Goal: Task Accomplishment & Management: Manage account settings

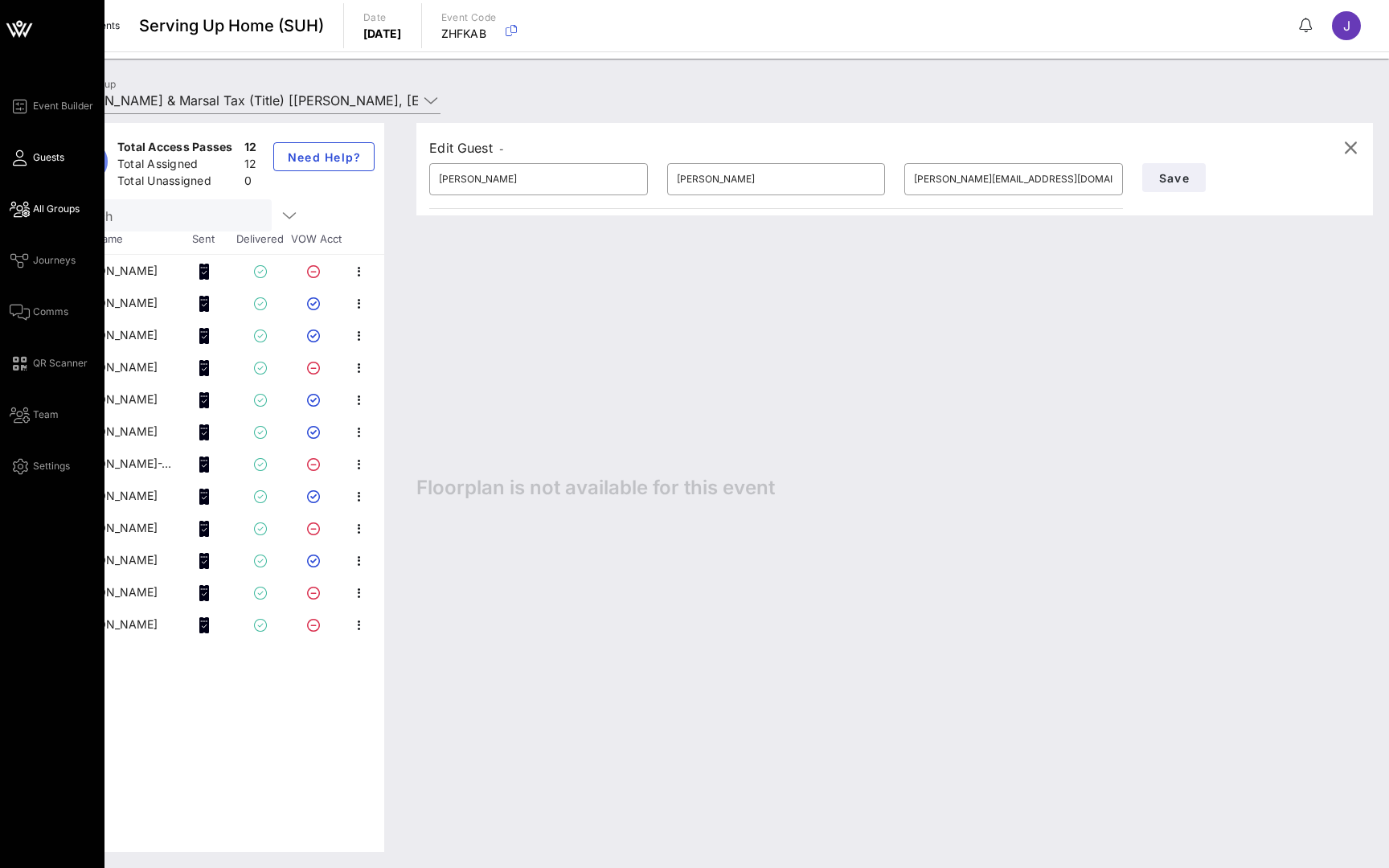
click at [37, 162] on span "Guests" at bounding box center [49, 157] width 32 height 14
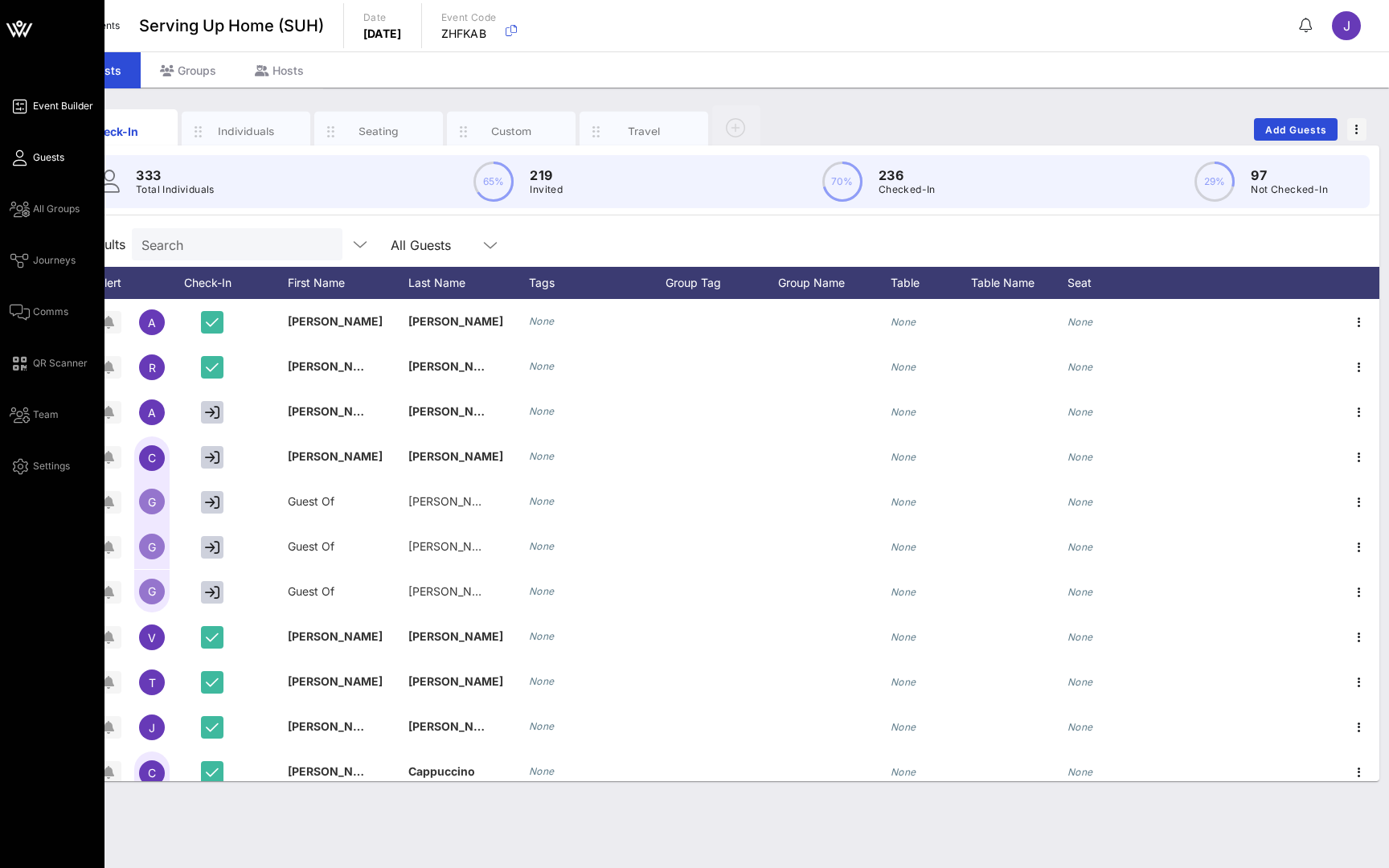
click at [60, 110] on span "Event Builder" at bounding box center [63, 105] width 61 height 14
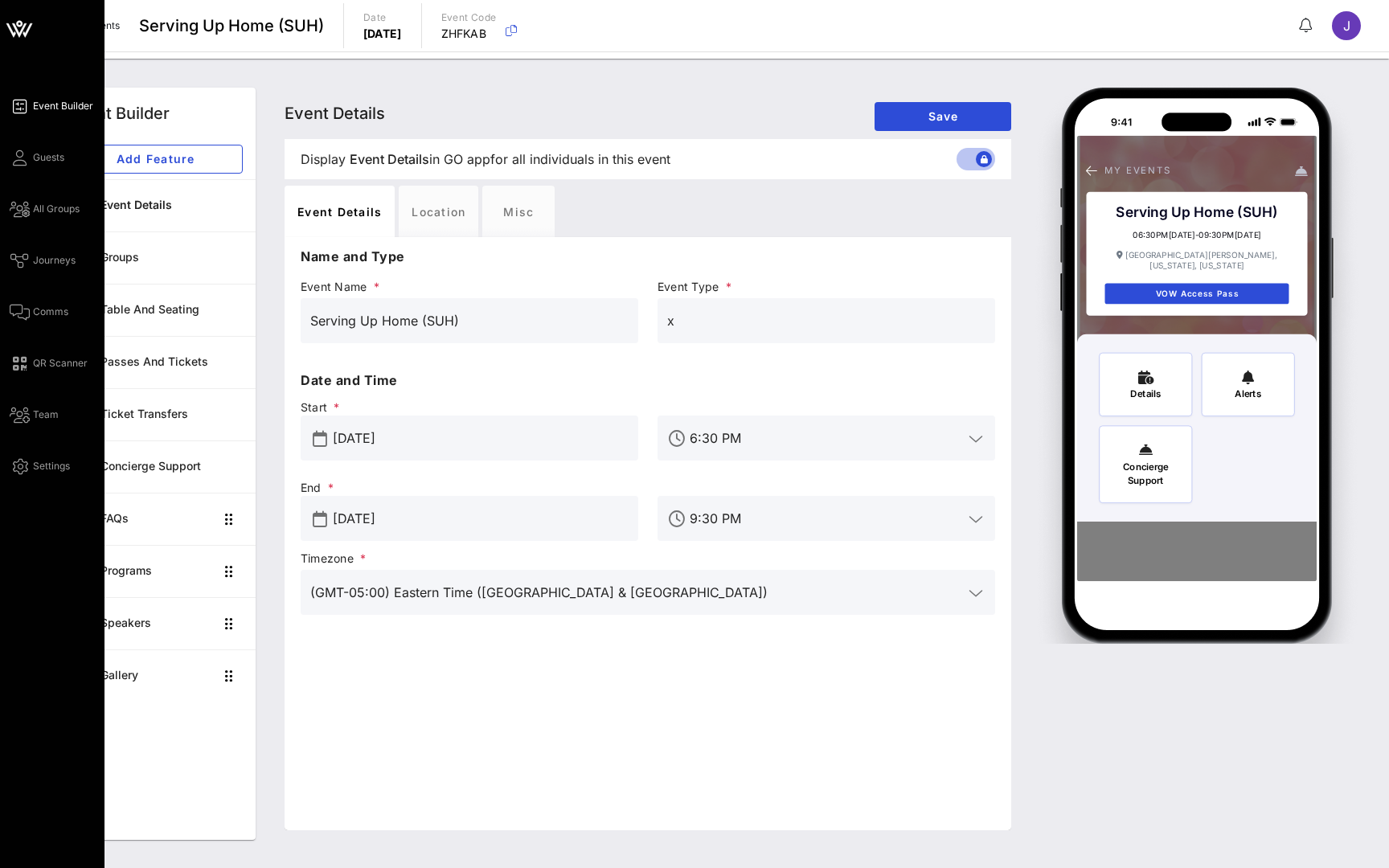
click at [32, 171] on div "Event Builder Guests All Groups Journeys Comms QR Scanner Team Settings" at bounding box center [57, 286] width 95 height 380
click at [28, 159] on icon at bounding box center [20, 158] width 20 height 2
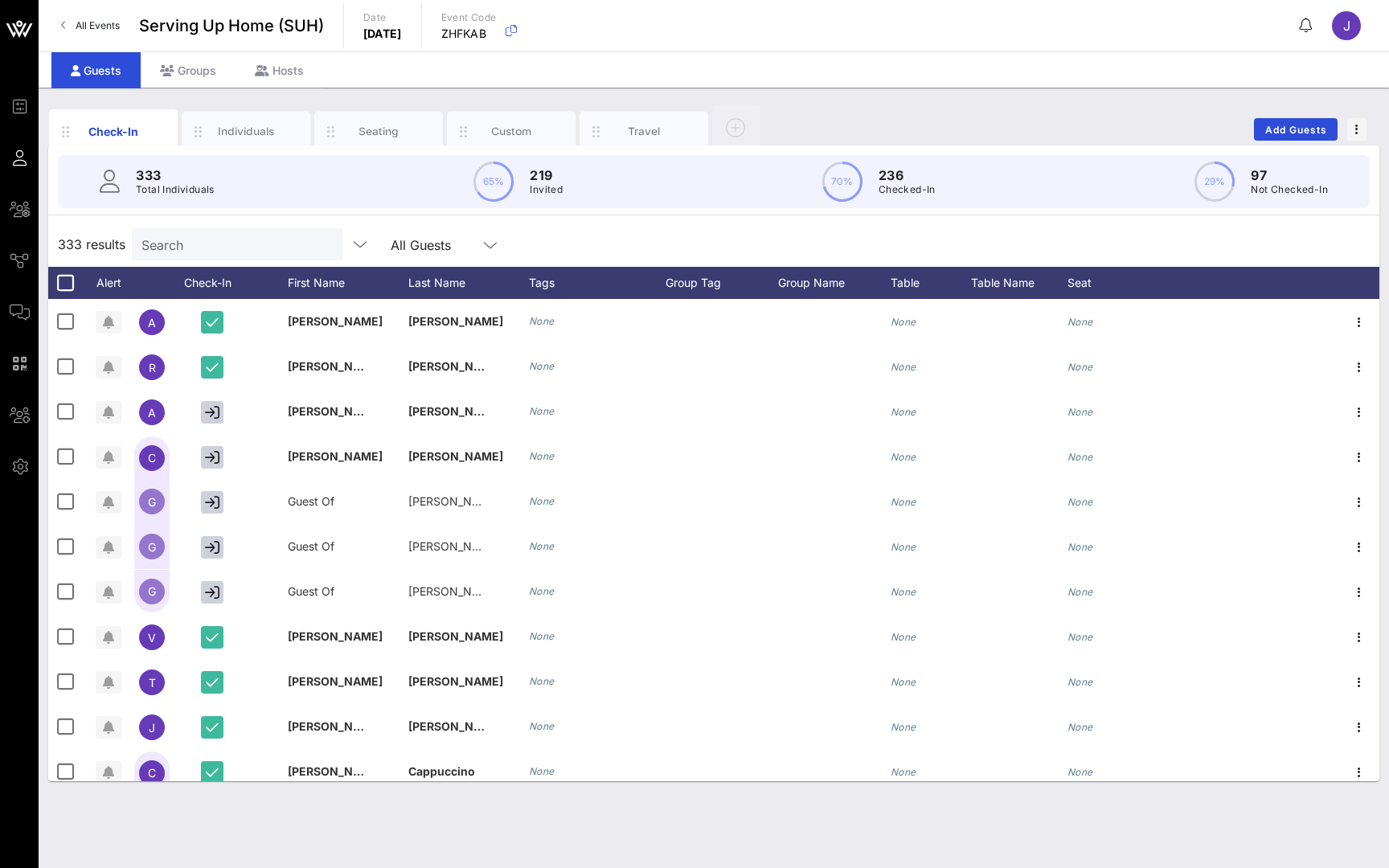
click at [800, 110] on div "Check-In Individuals Seating Custom Travel Add Guests" at bounding box center [714, 130] width 1331 height 51
click at [107, 26] on span "All Events" at bounding box center [97, 25] width 44 height 12
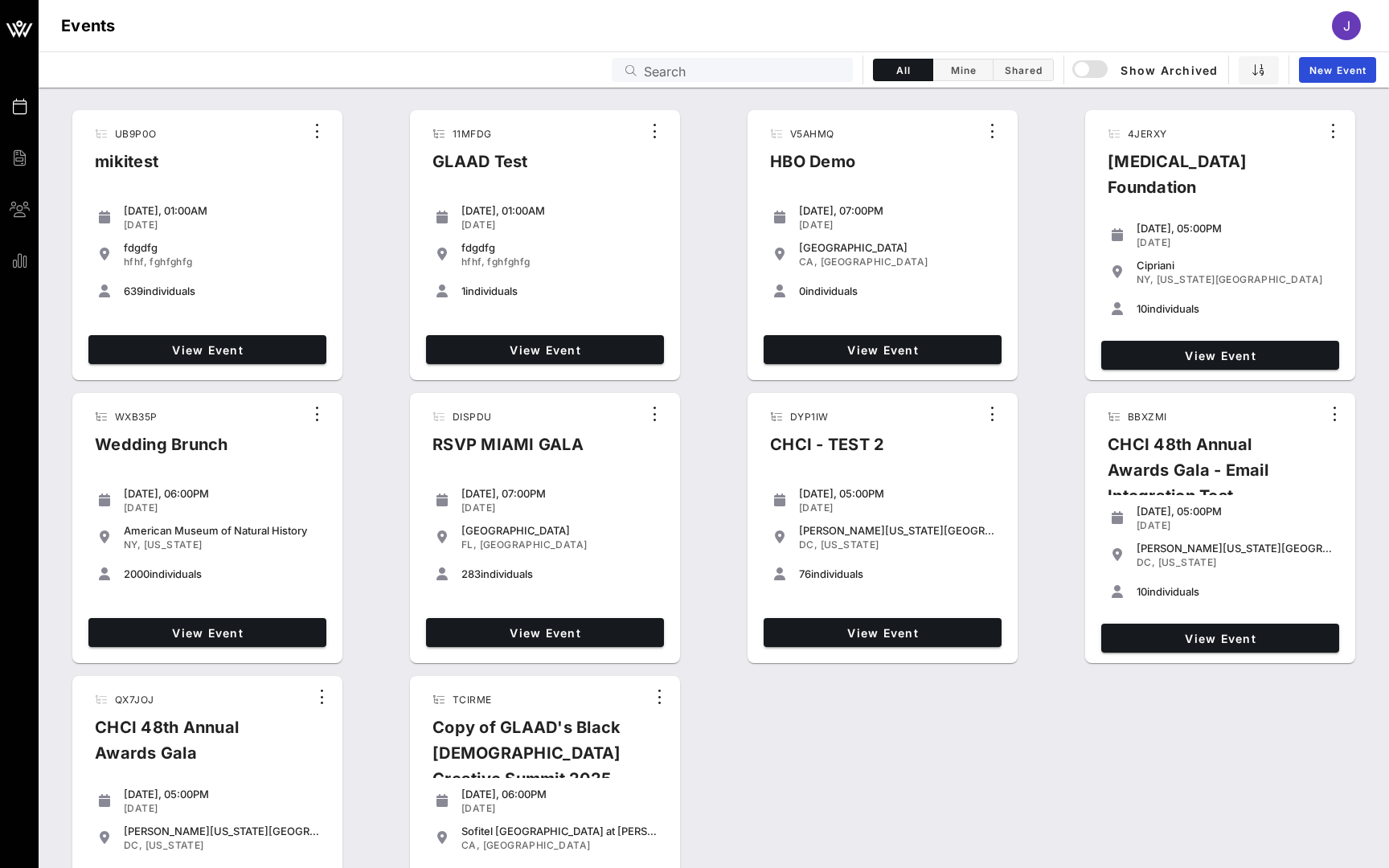
click at [743, 60] on input "Search" at bounding box center [744, 70] width 199 height 21
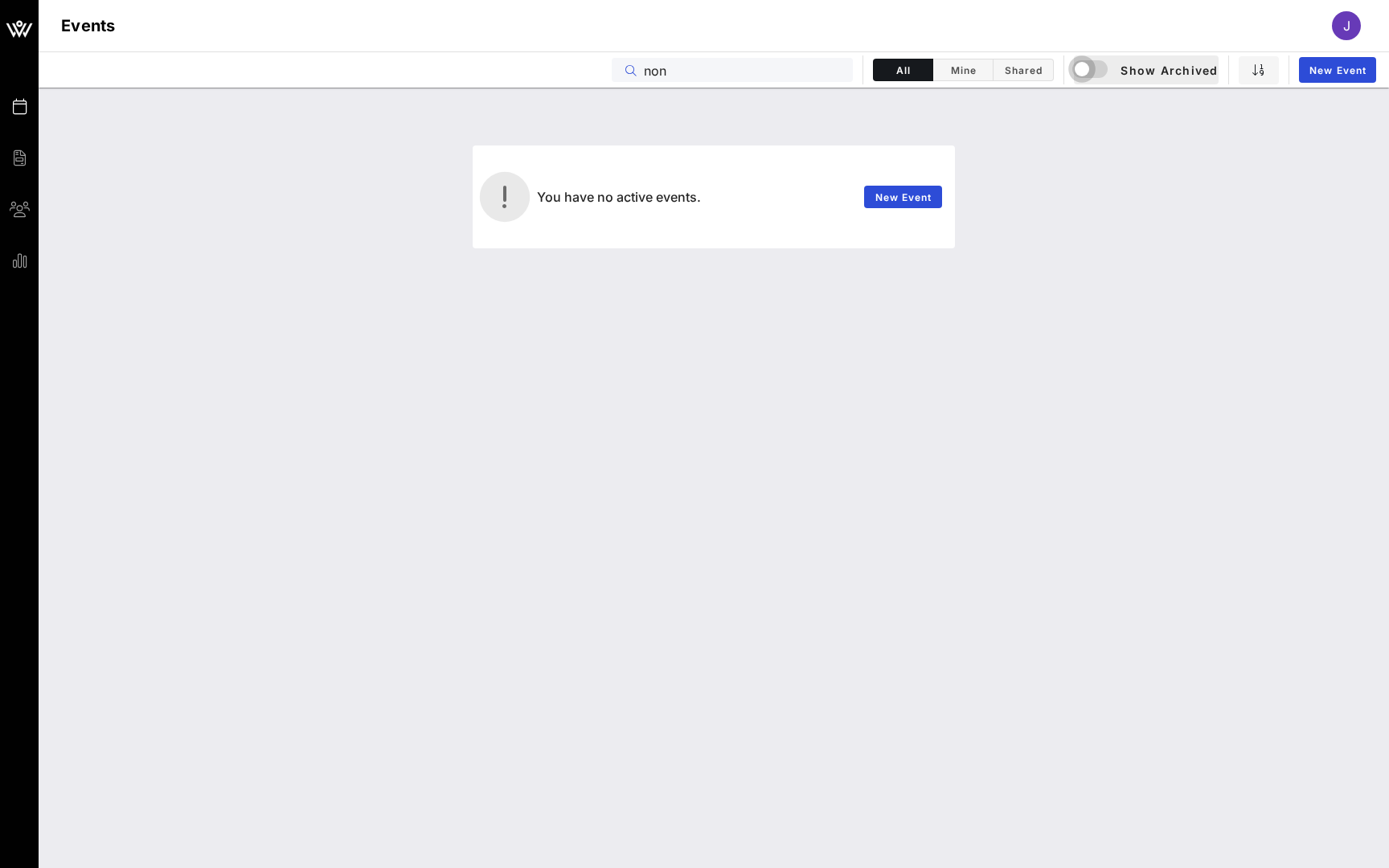
type input "non"
click at [1093, 75] on div "button" at bounding box center [1081, 69] width 22 height 22
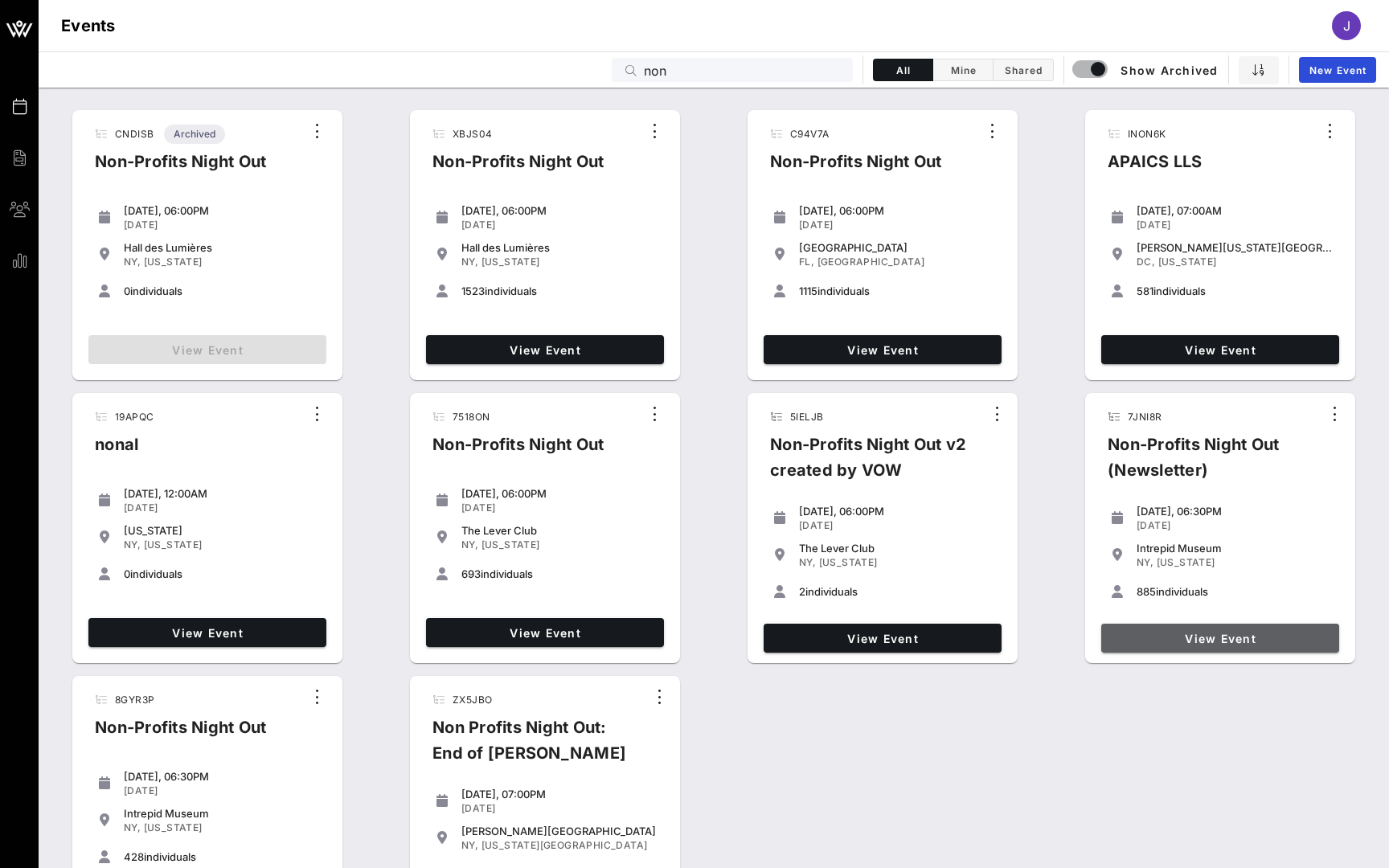
click at [1171, 636] on span "View Event" at bounding box center [1220, 638] width 225 height 13
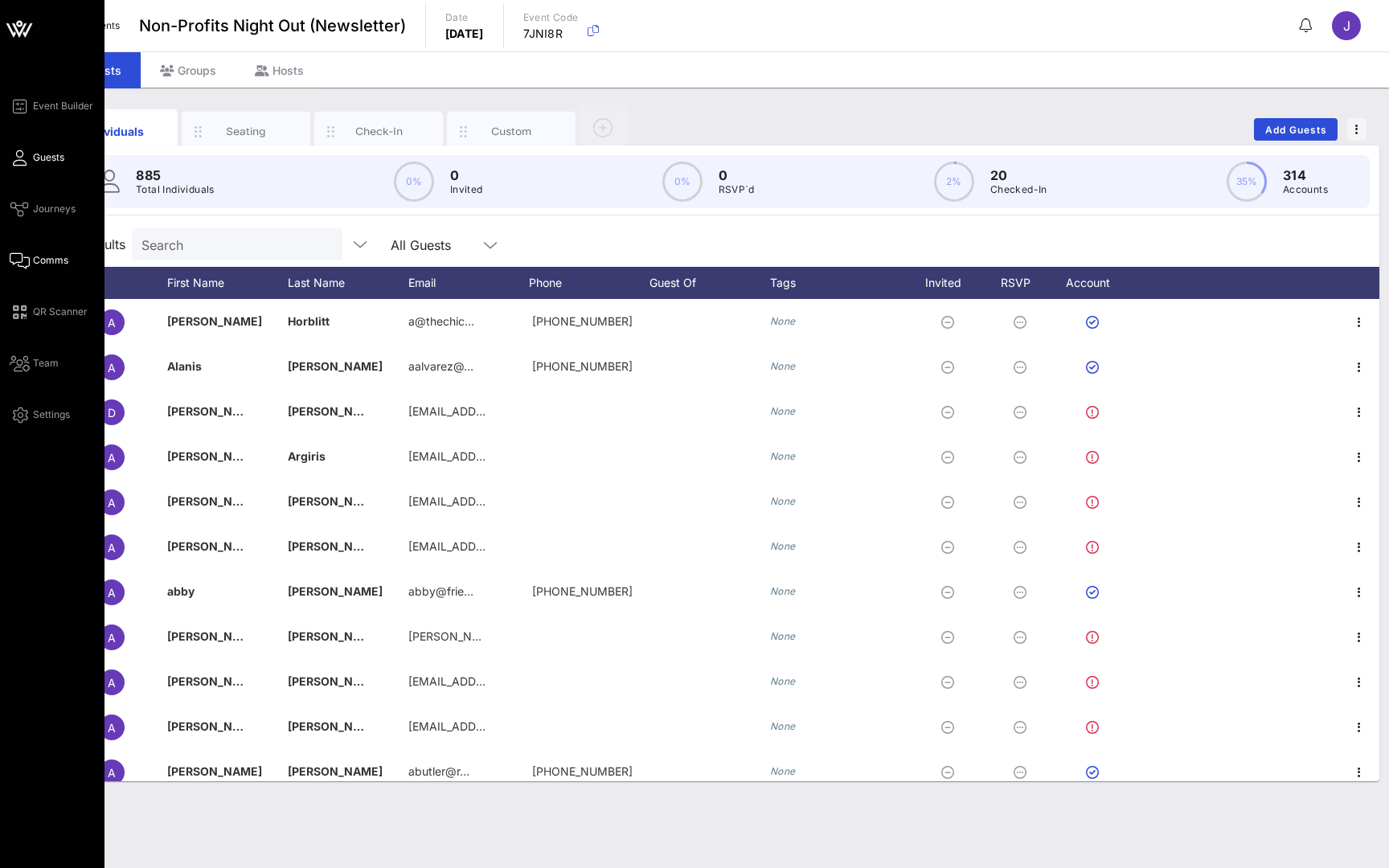
click at [23, 262] on icon at bounding box center [20, 260] width 20 height 2
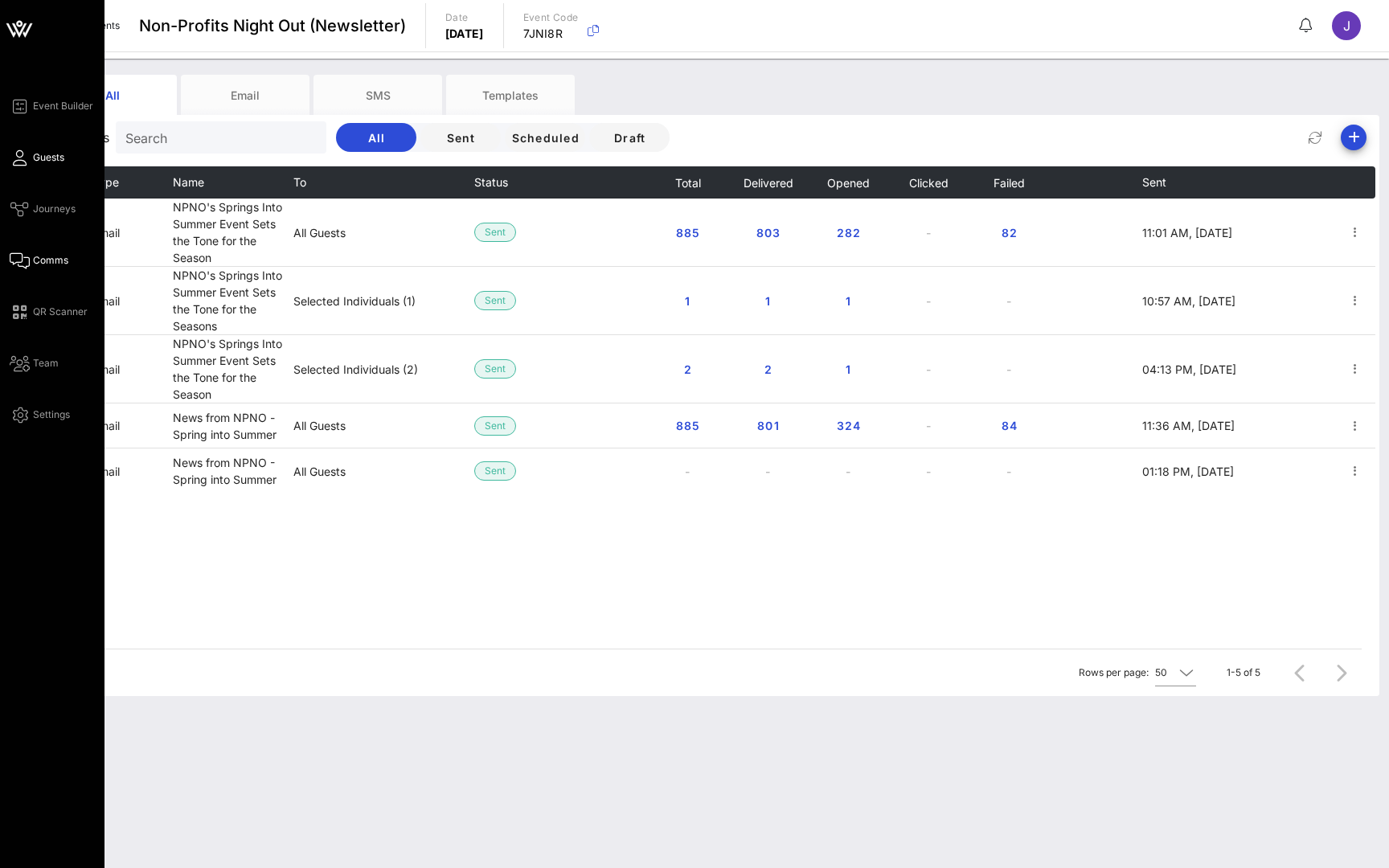
click at [27, 164] on link "Guests" at bounding box center [37, 157] width 55 height 19
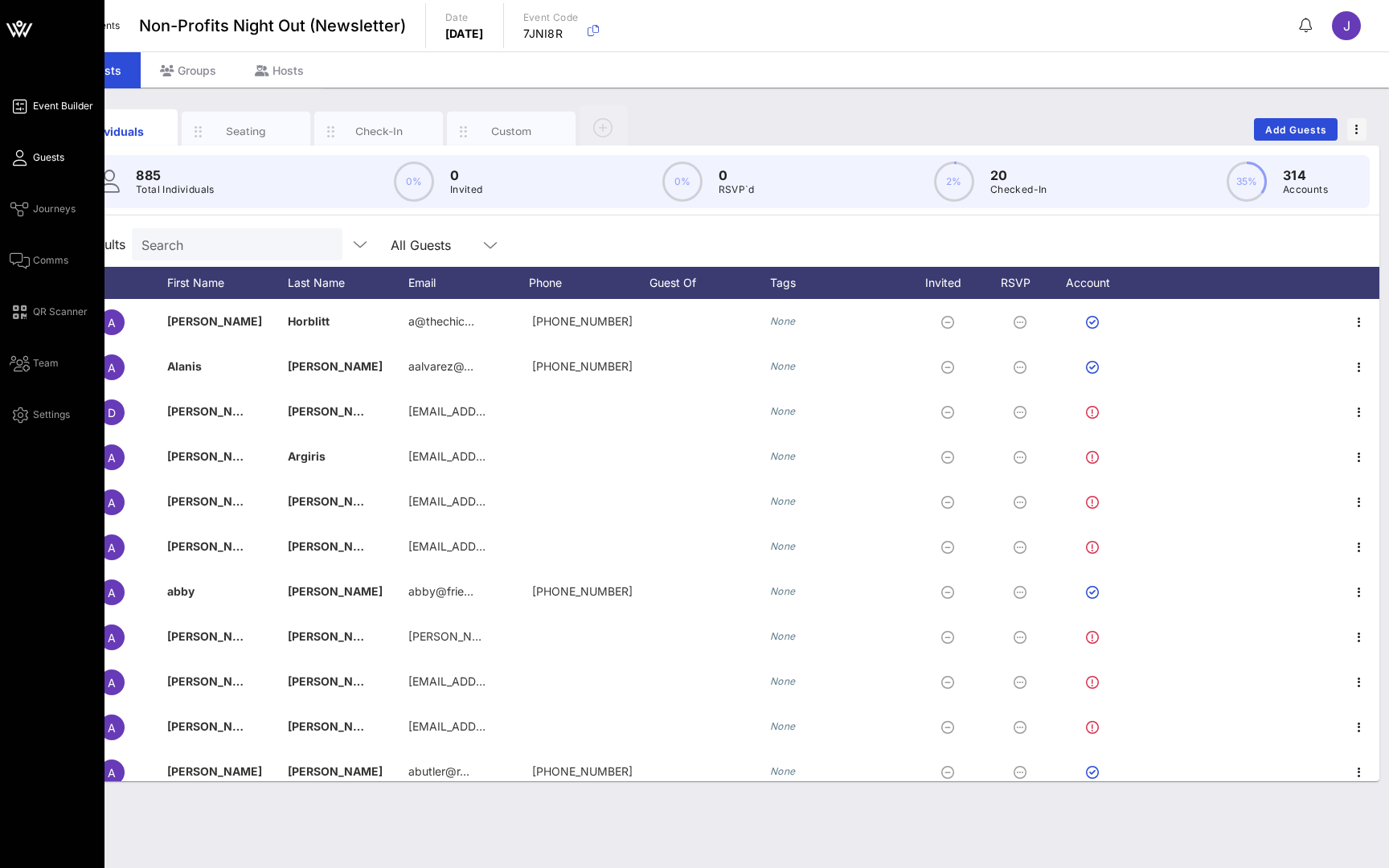
click at [61, 112] on span "Event Builder" at bounding box center [63, 105] width 61 height 14
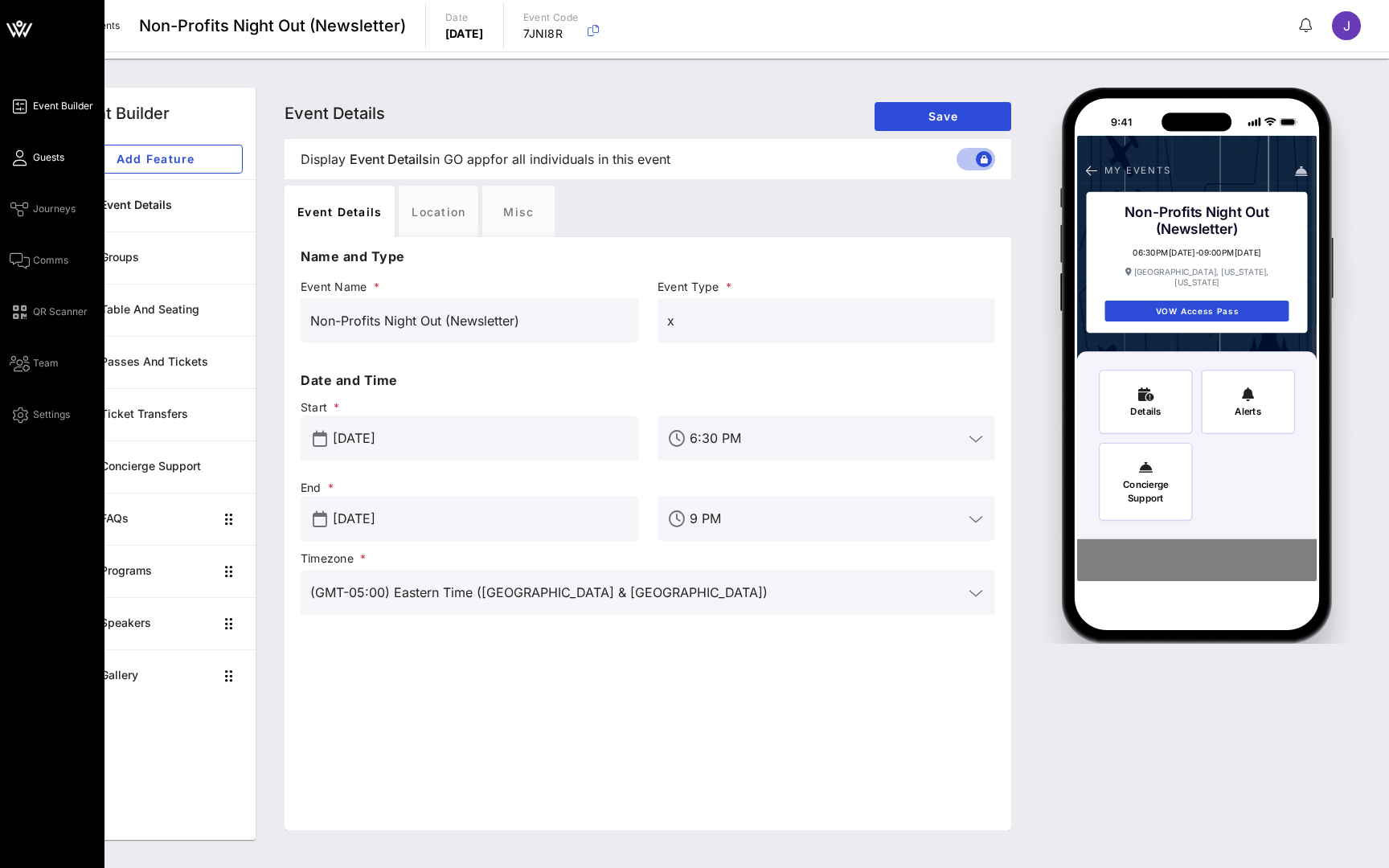
click at [26, 159] on icon at bounding box center [20, 158] width 20 height 2
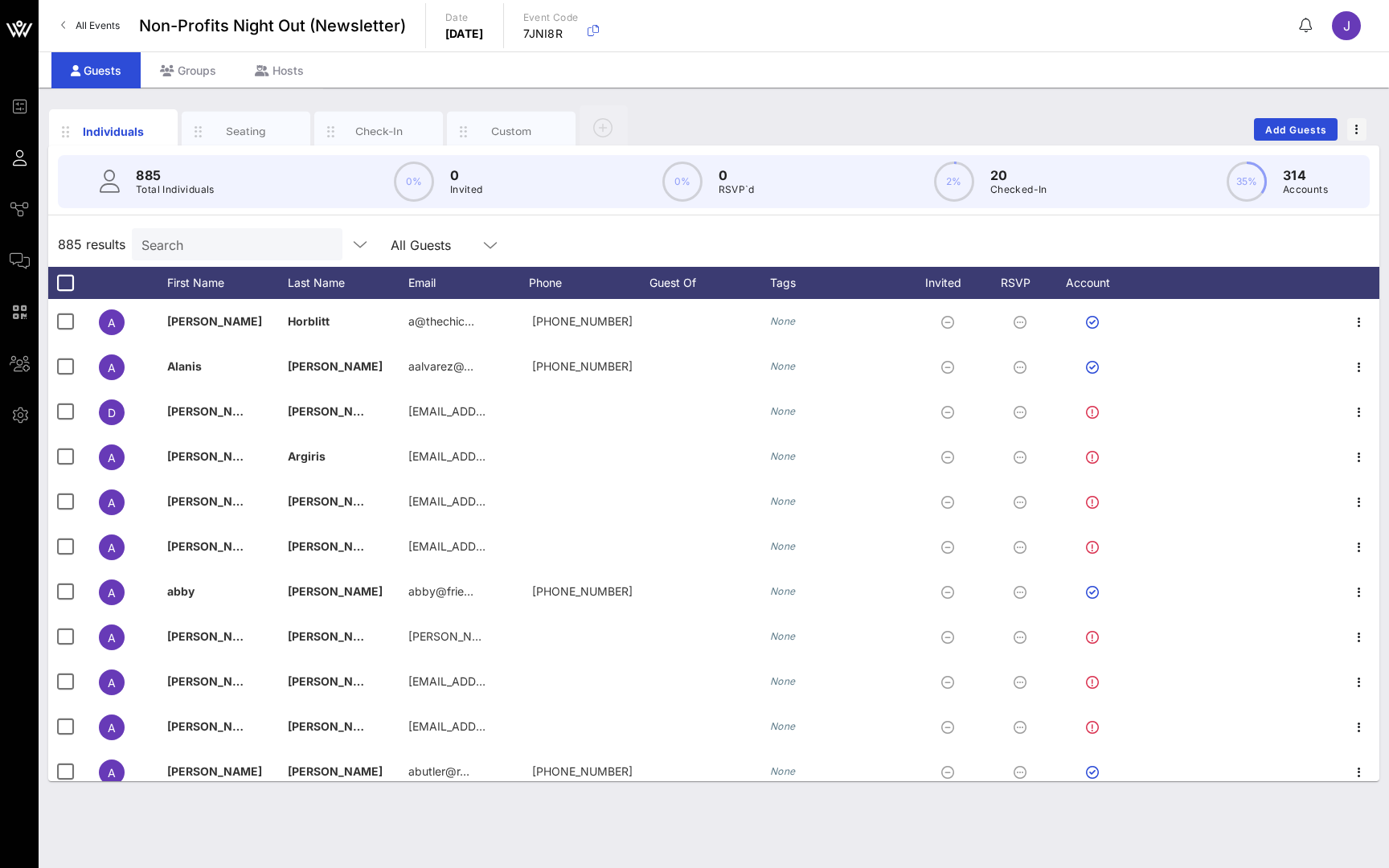
click at [95, 27] on span "All Events" at bounding box center [97, 25] width 44 height 12
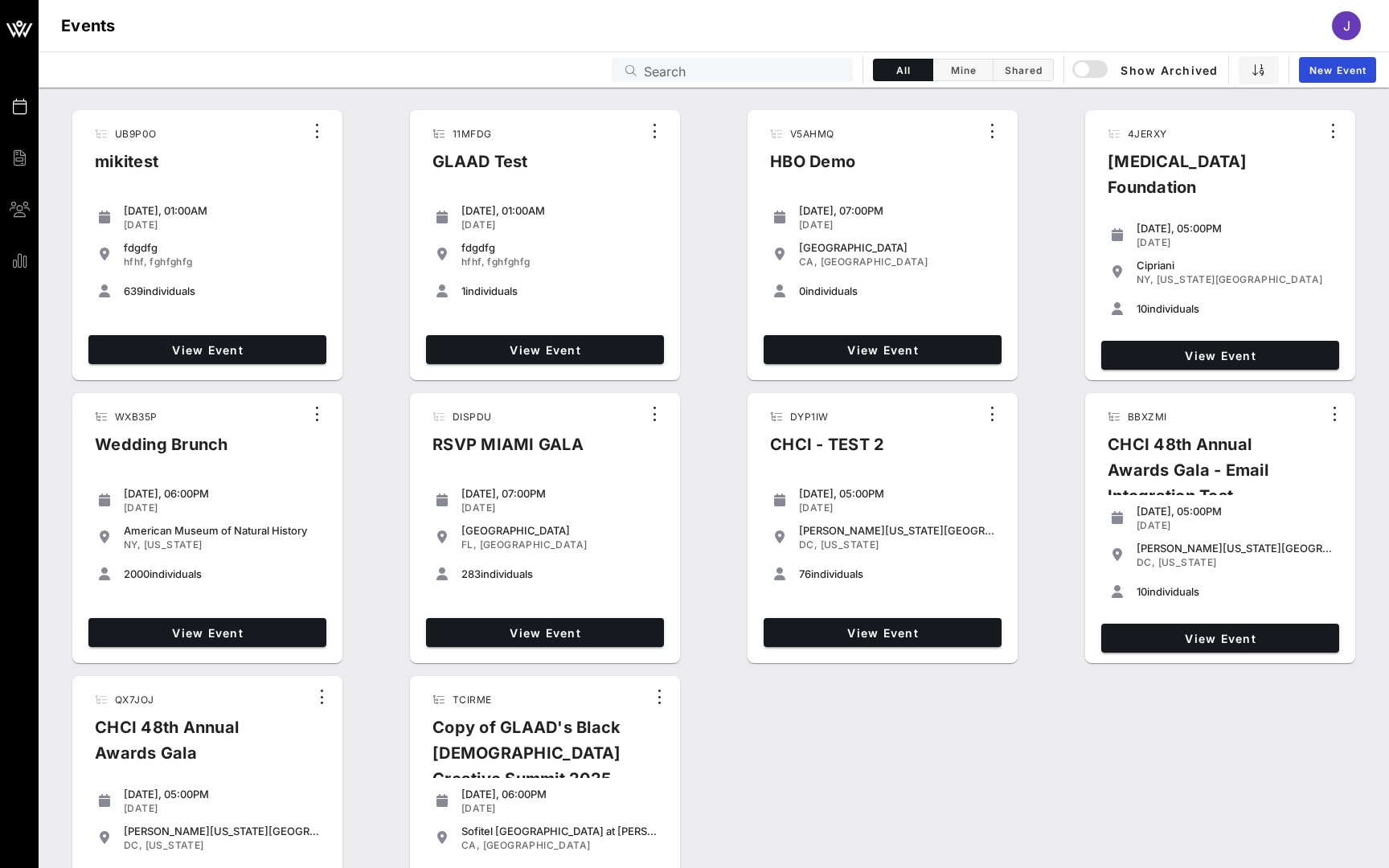
click at [766, 68] on input "Search" at bounding box center [744, 70] width 199 height 21
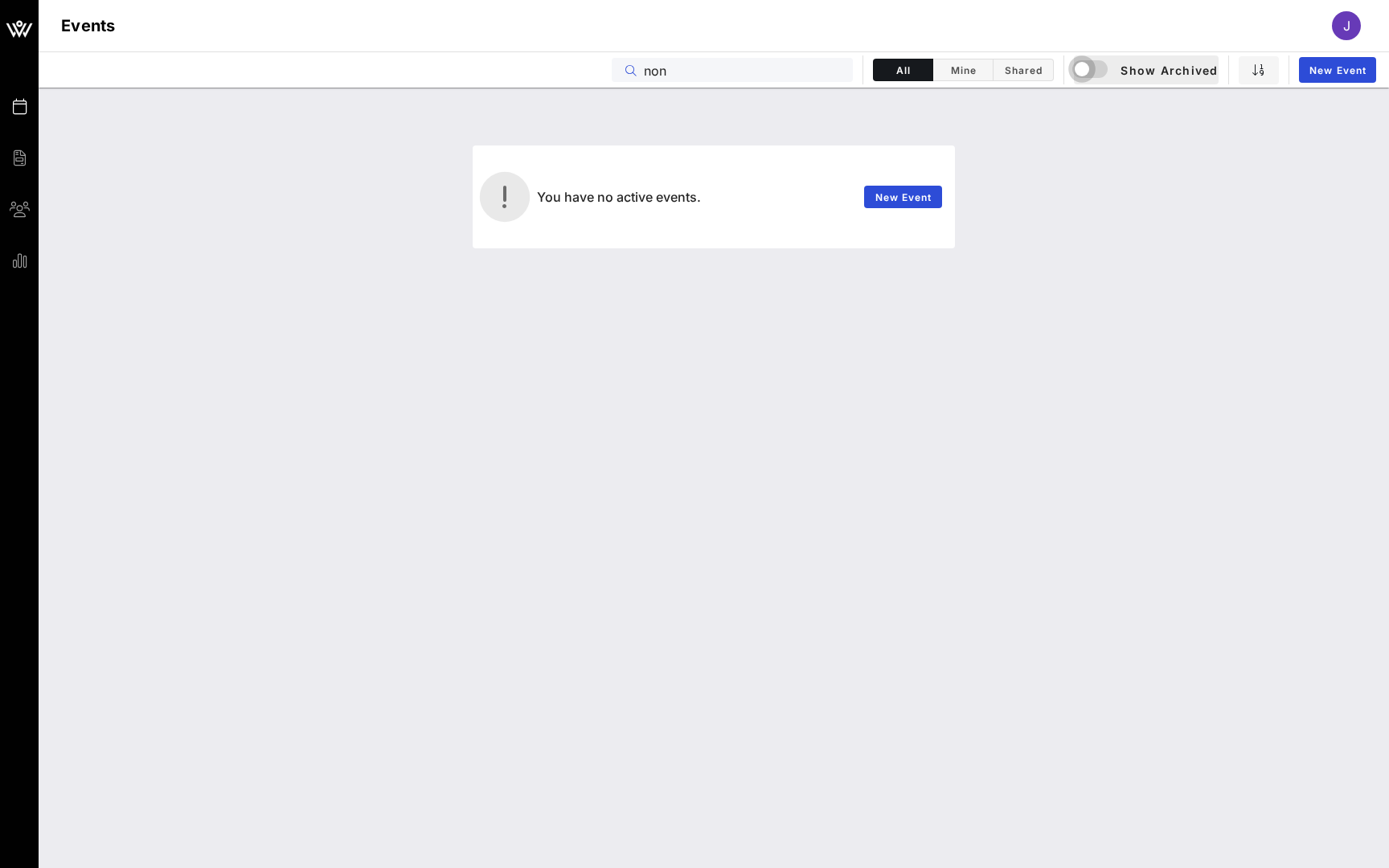
type input "non"
click at [1089, 63] on div "button" at bounding box center [1081, 69] width 22 height 22
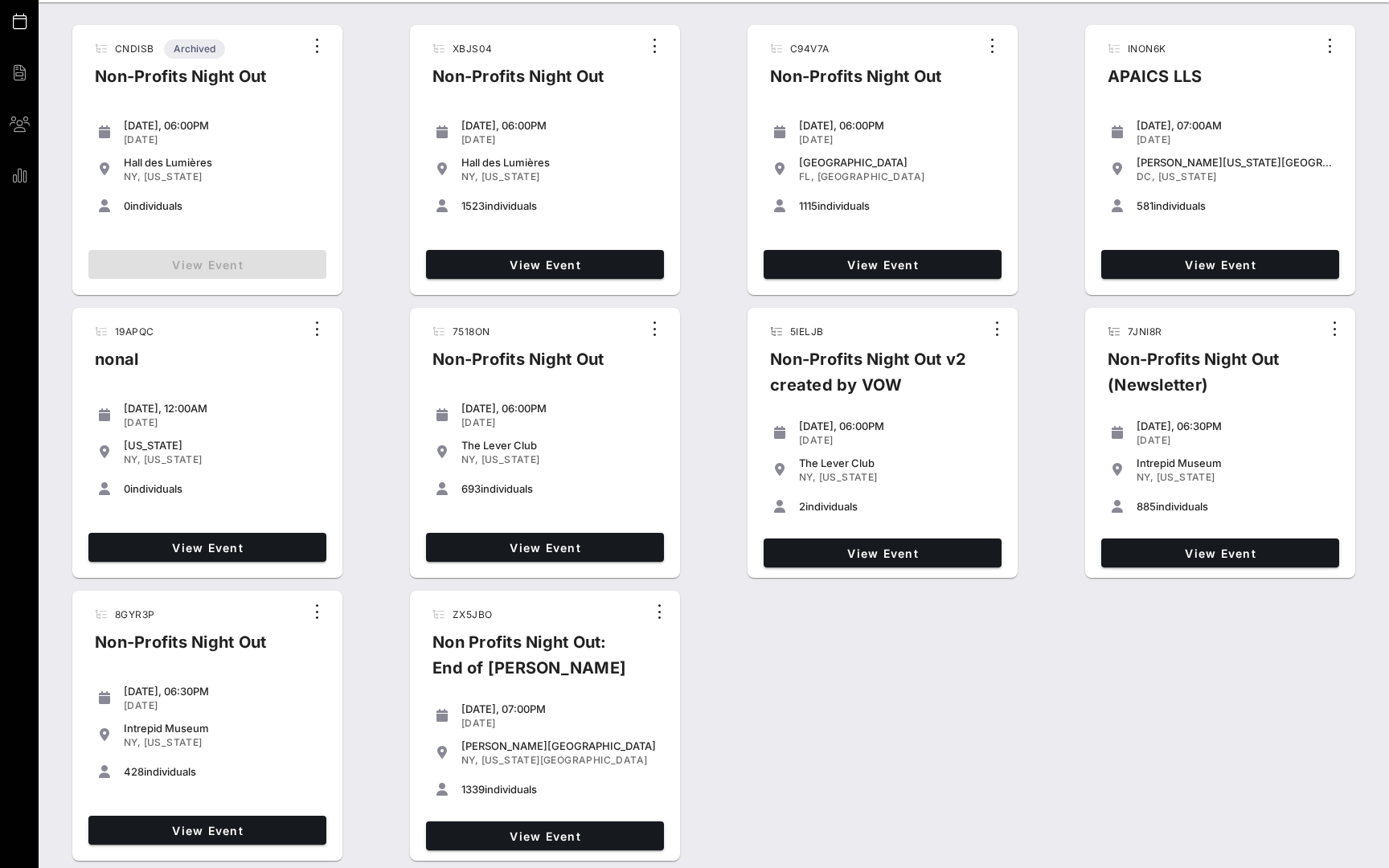
scroll to position [86, 0]
click at [513, 837] on span "View Event" at bounding box center [544, 836] width 225 height 13
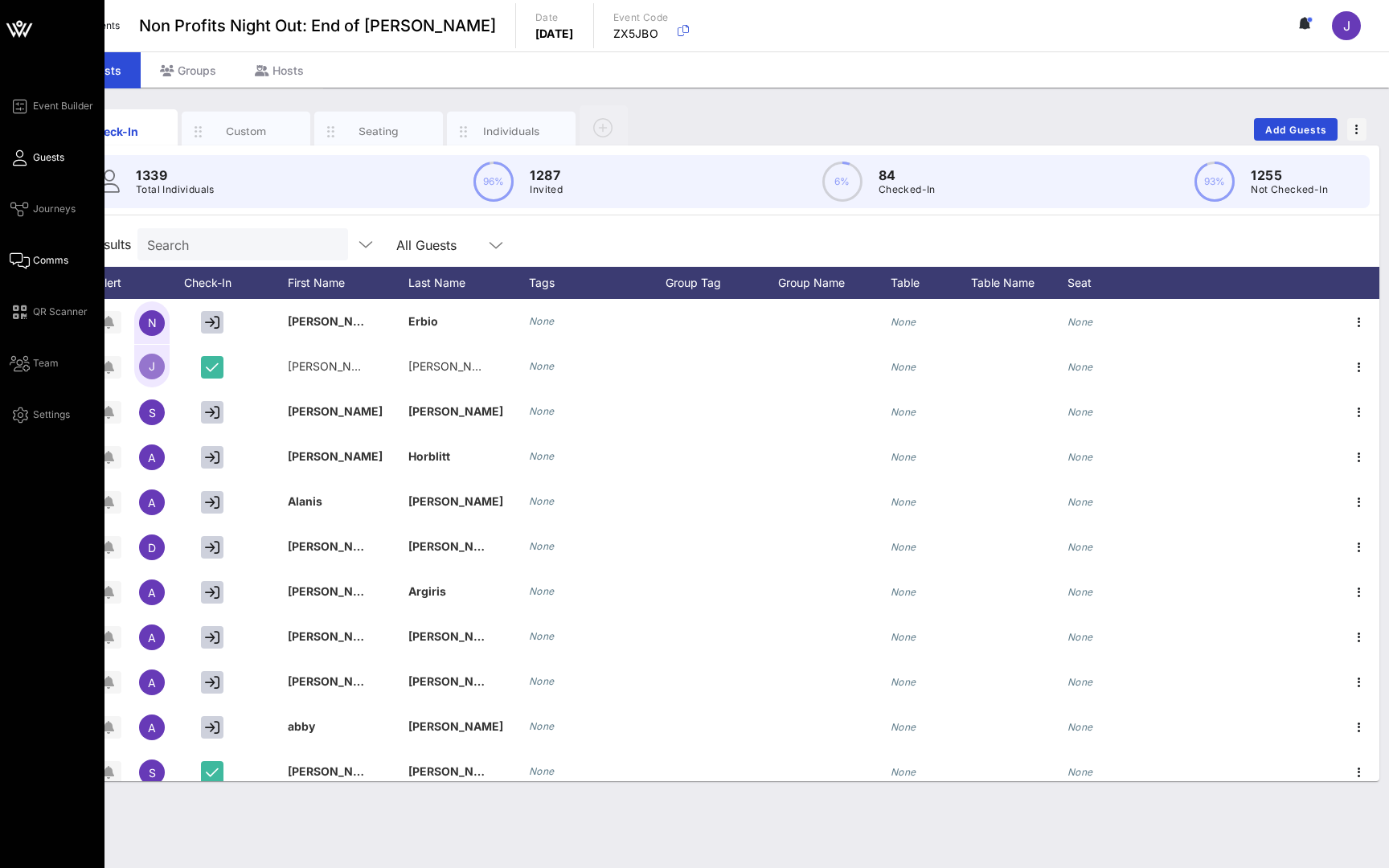
click at [46, 252] on link "Comms" at bounding box center [39, 260] width 59 height 19
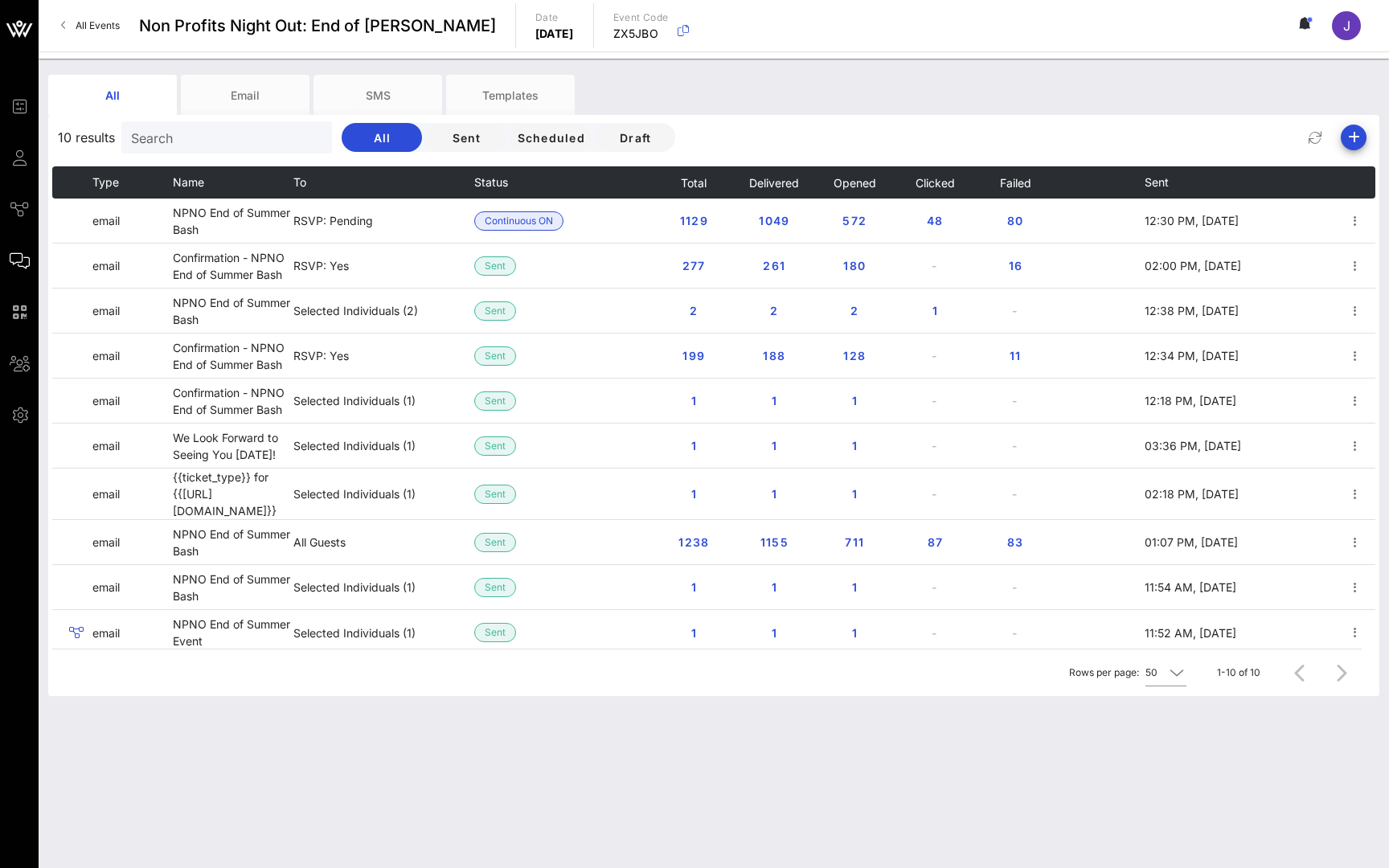
click at [931, 118] on div "10 results Search All Sent Scheduled Draft" at bounding box center [714, 137] width 1331 height 38
click at [976, 123] on div "10 results Search All Sent Scheduled Draft" at bounding box center [714, 137] width 1331 height 38
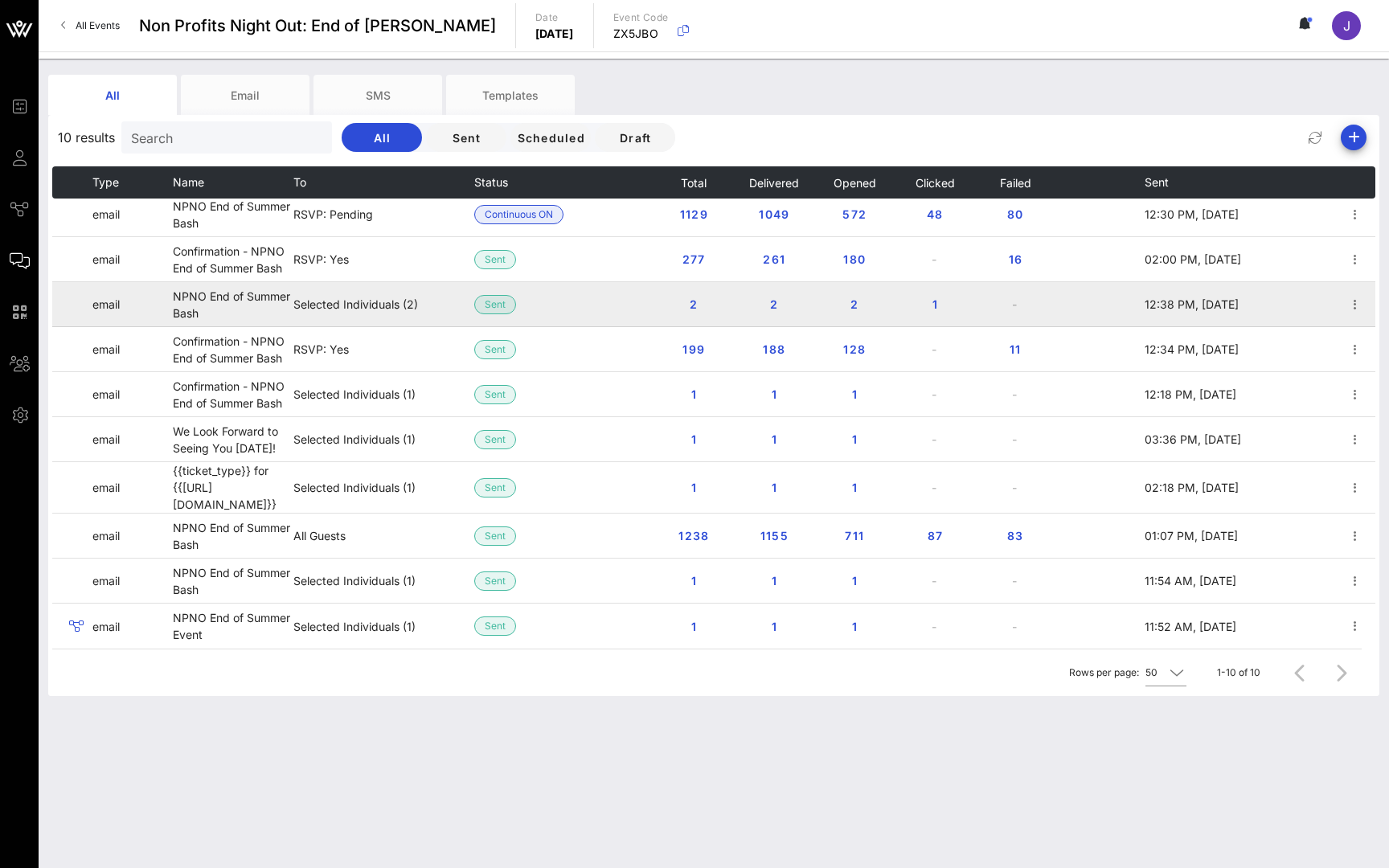
scroll to position [7, 0]
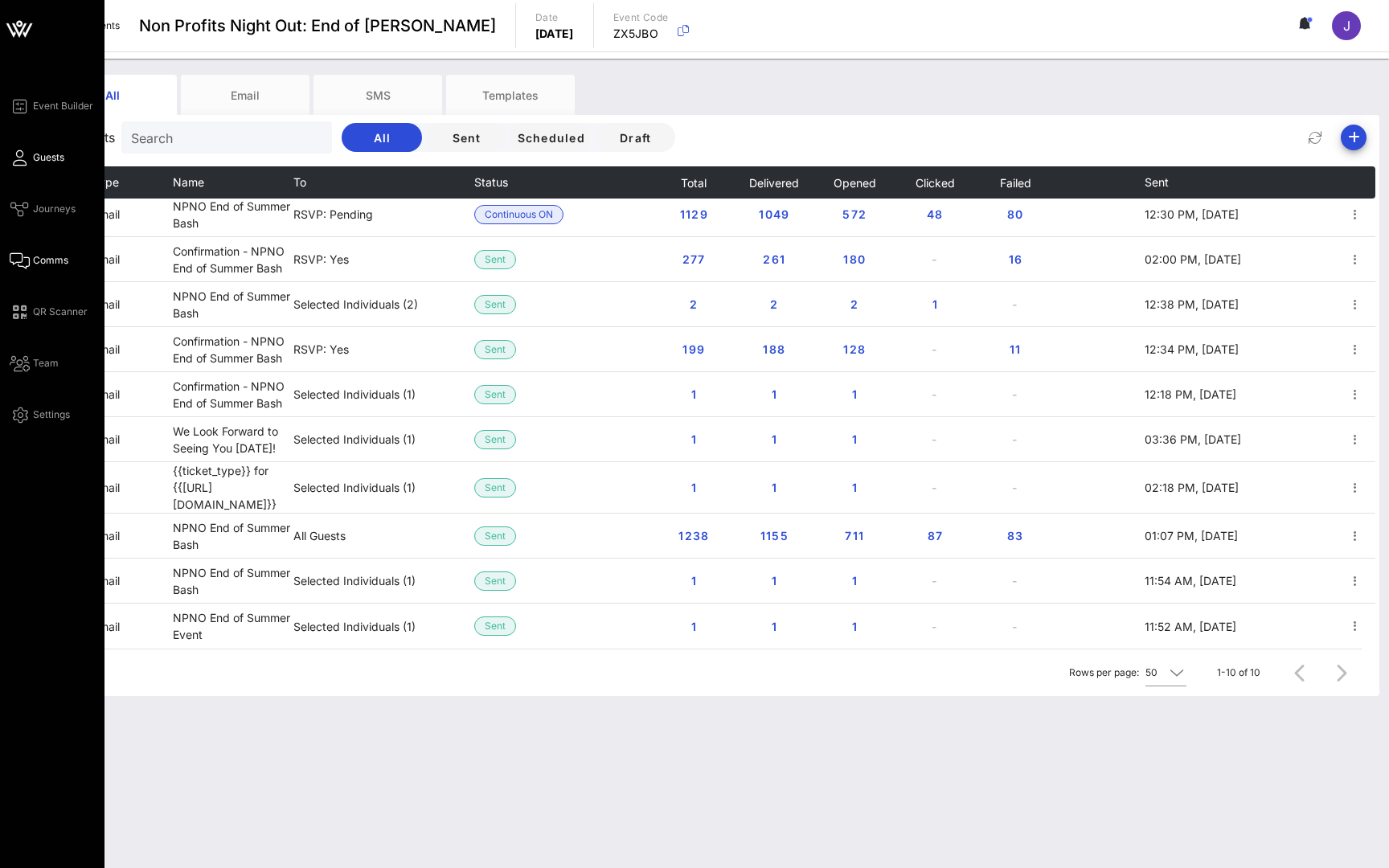
click at [28, 157] on icon at bounding box center [20, 158] width 20 height 2
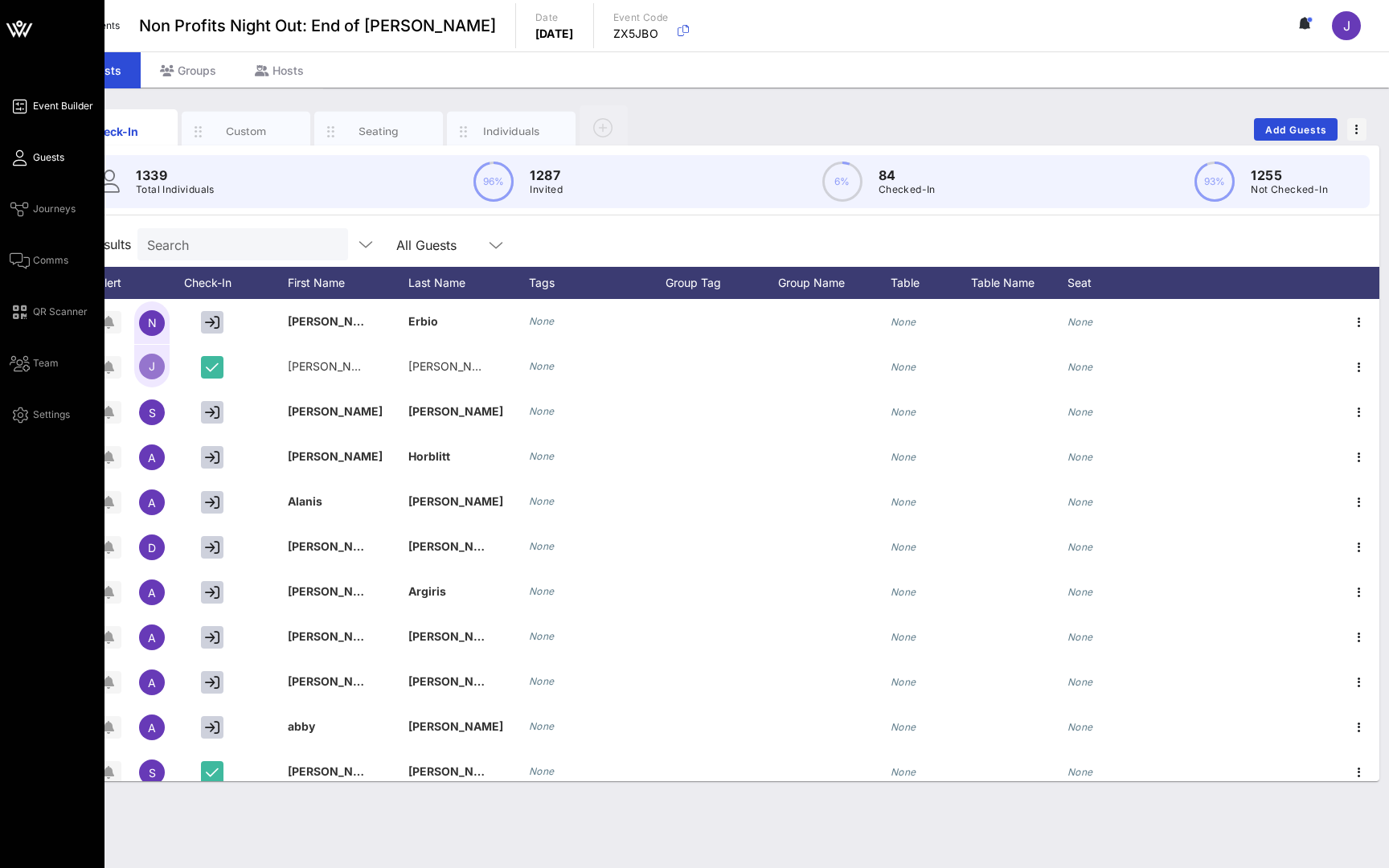
click at [51, 105] on span "Event Builder" at bounding box center [63, 105] width 61 height 14
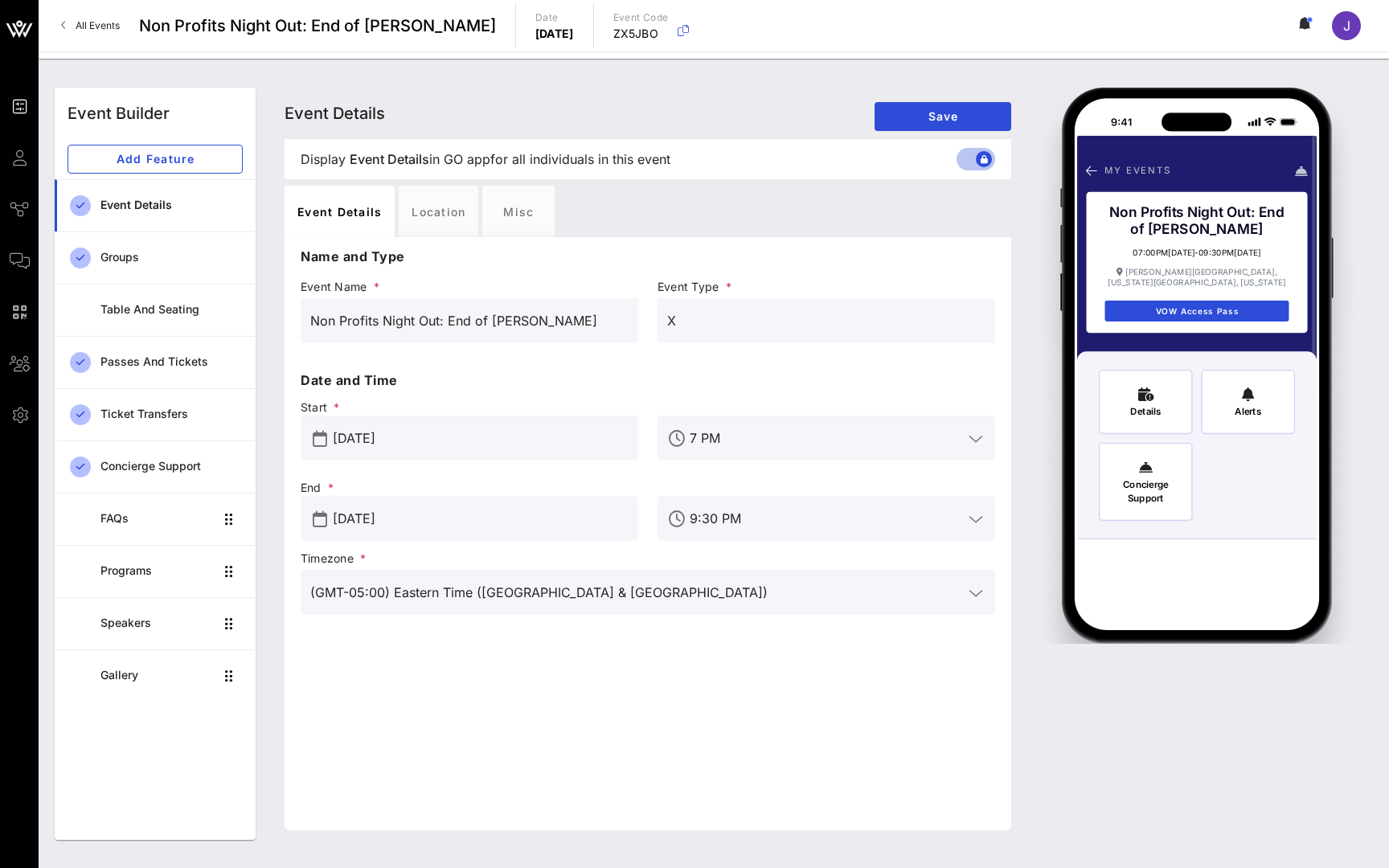
click at [684, 97] on div "Event Details Event Details Event Details Save" at bounding box center [647, 113] width 726 height 51
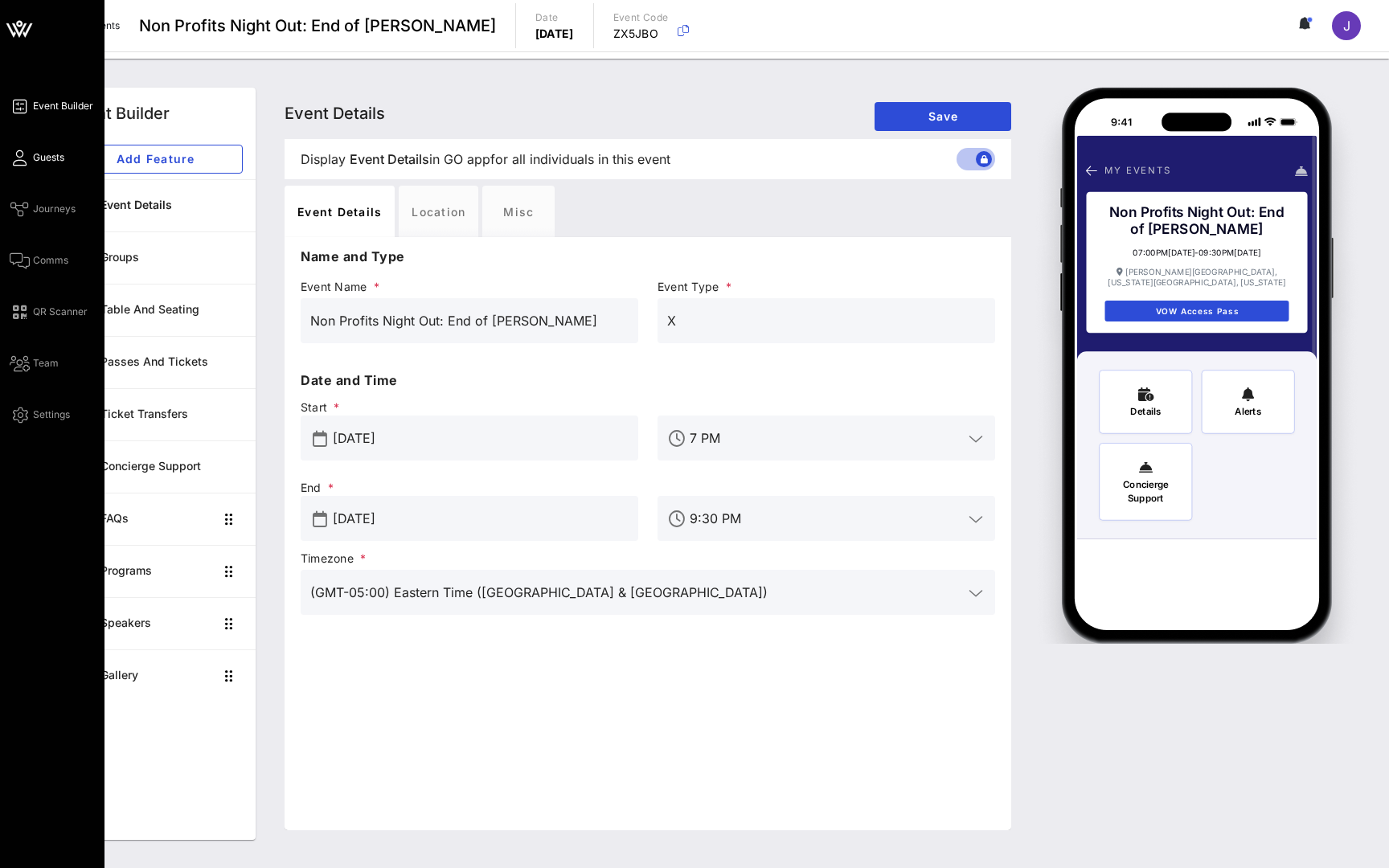
click at [22, 157] on icon at bounding box center [20, 158] width 20 height 2
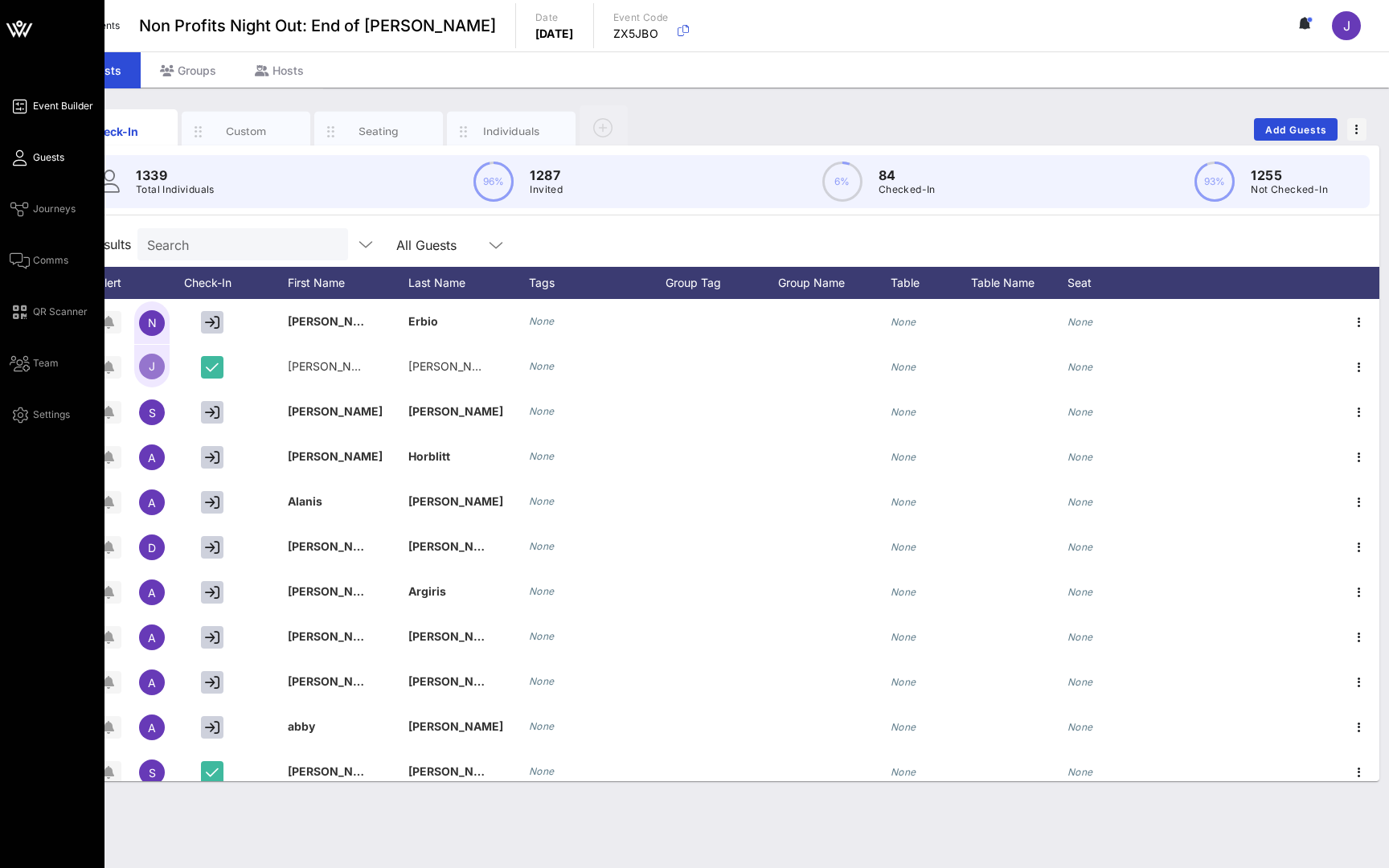
click at [65, 97] on link "Event Builder" at bounding box center [52, 105] width 84 height 19
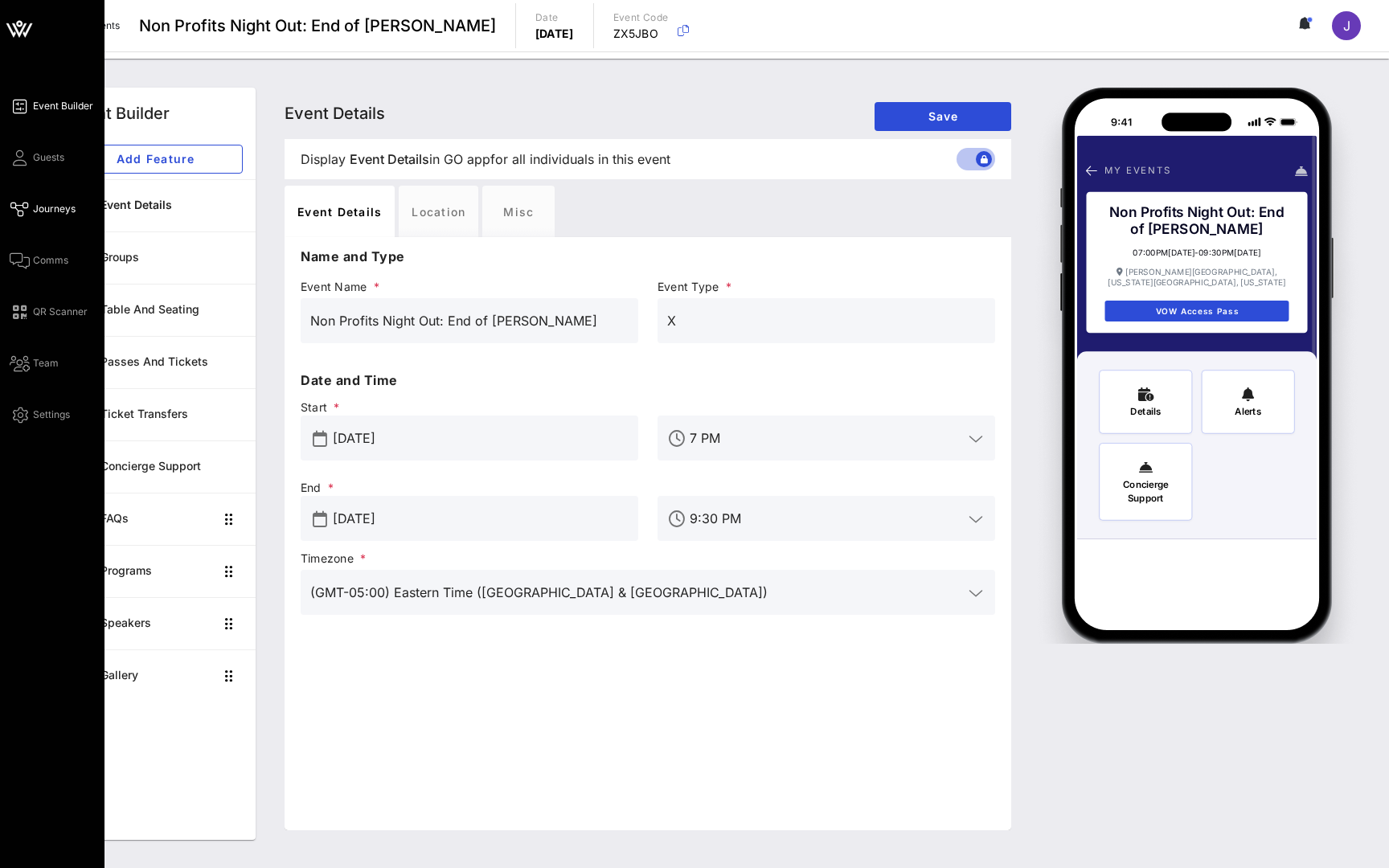
click at [57, 207] on span "Journeys" at bounding box center [54, 208] width 42 height 14
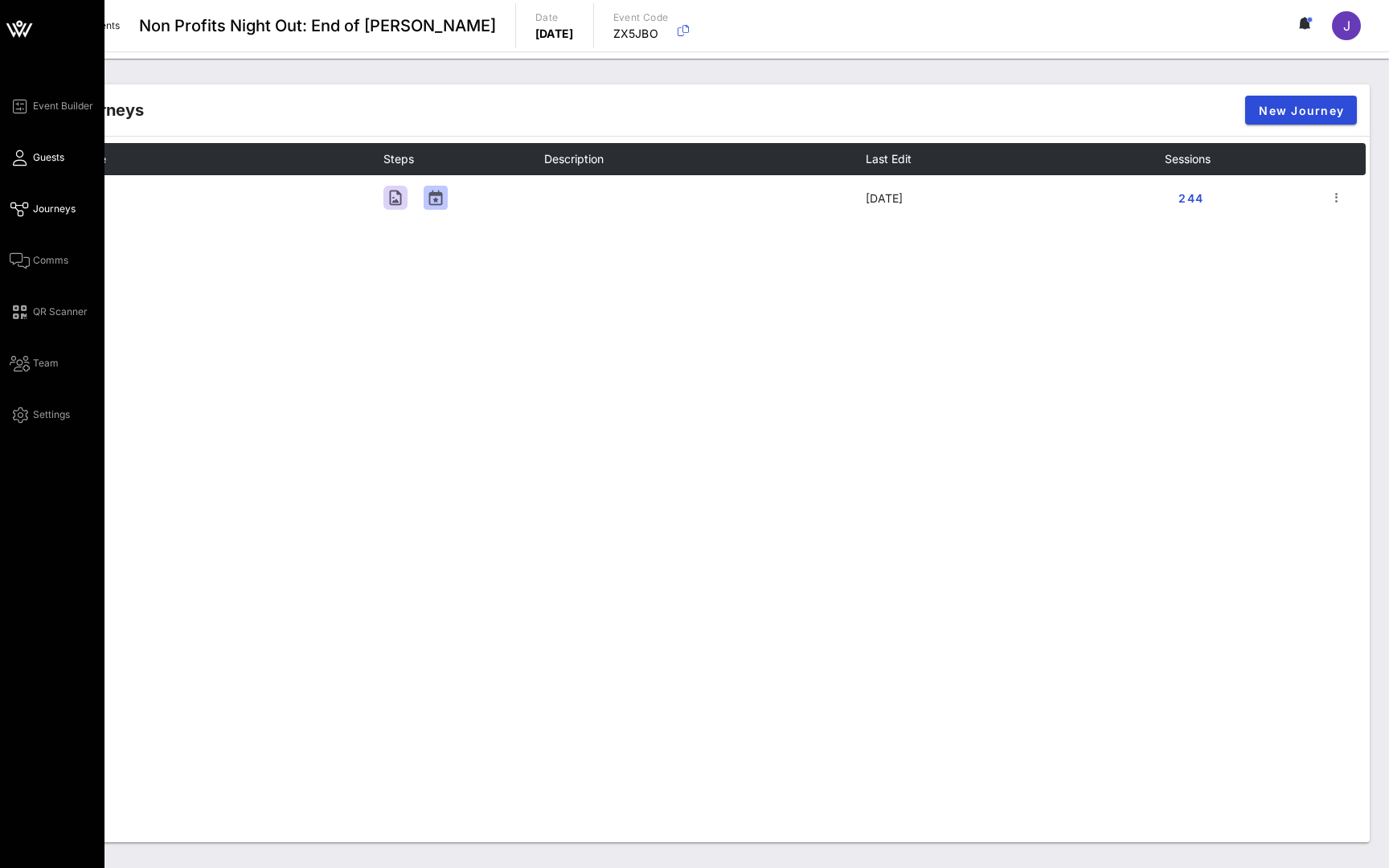
click at [47, 159] on span "Guests" at bounding box center [49, 157] width 32 height 14
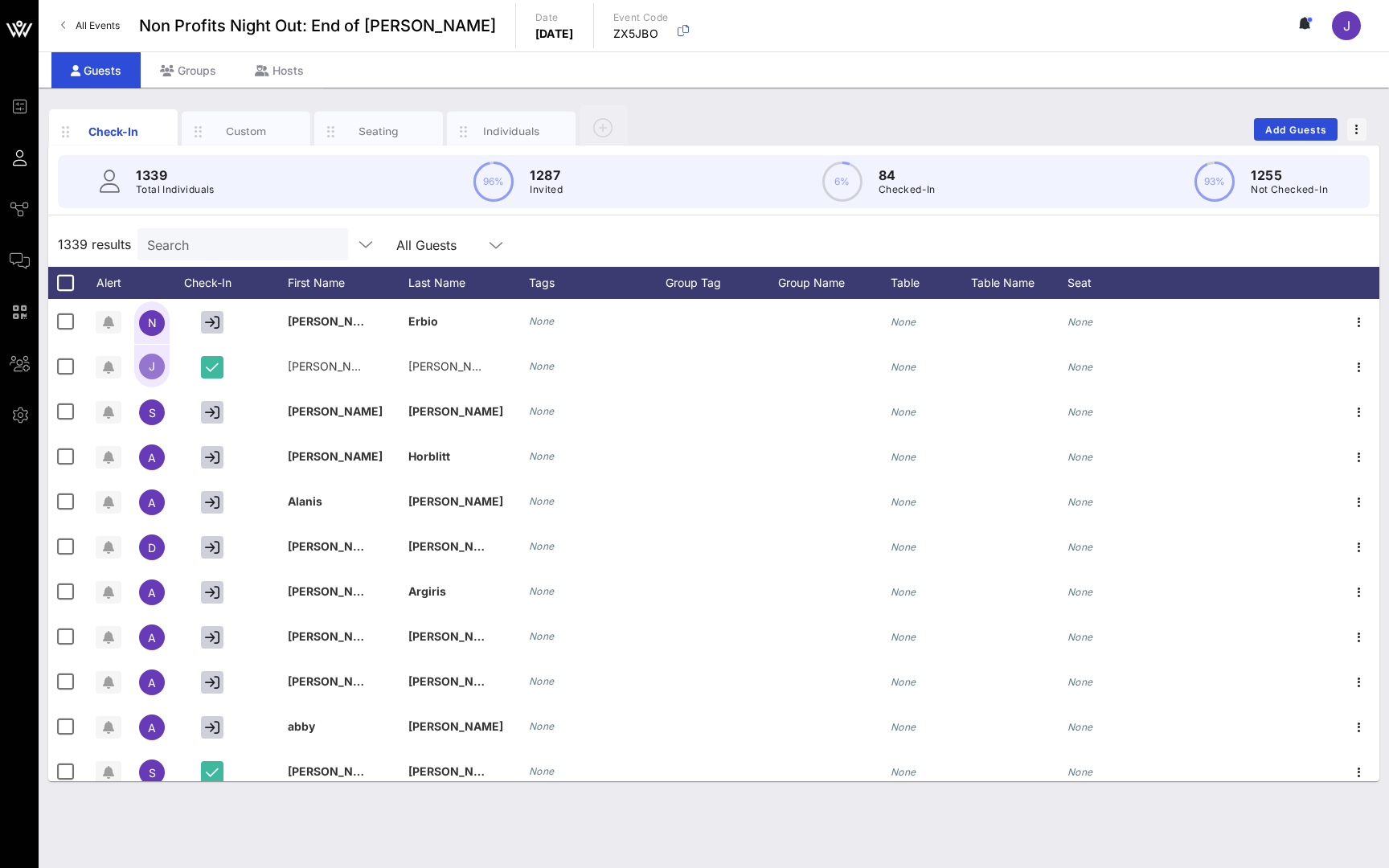
click at [860, 184] on circle at bounding box center [842, 181] width 37 height 37
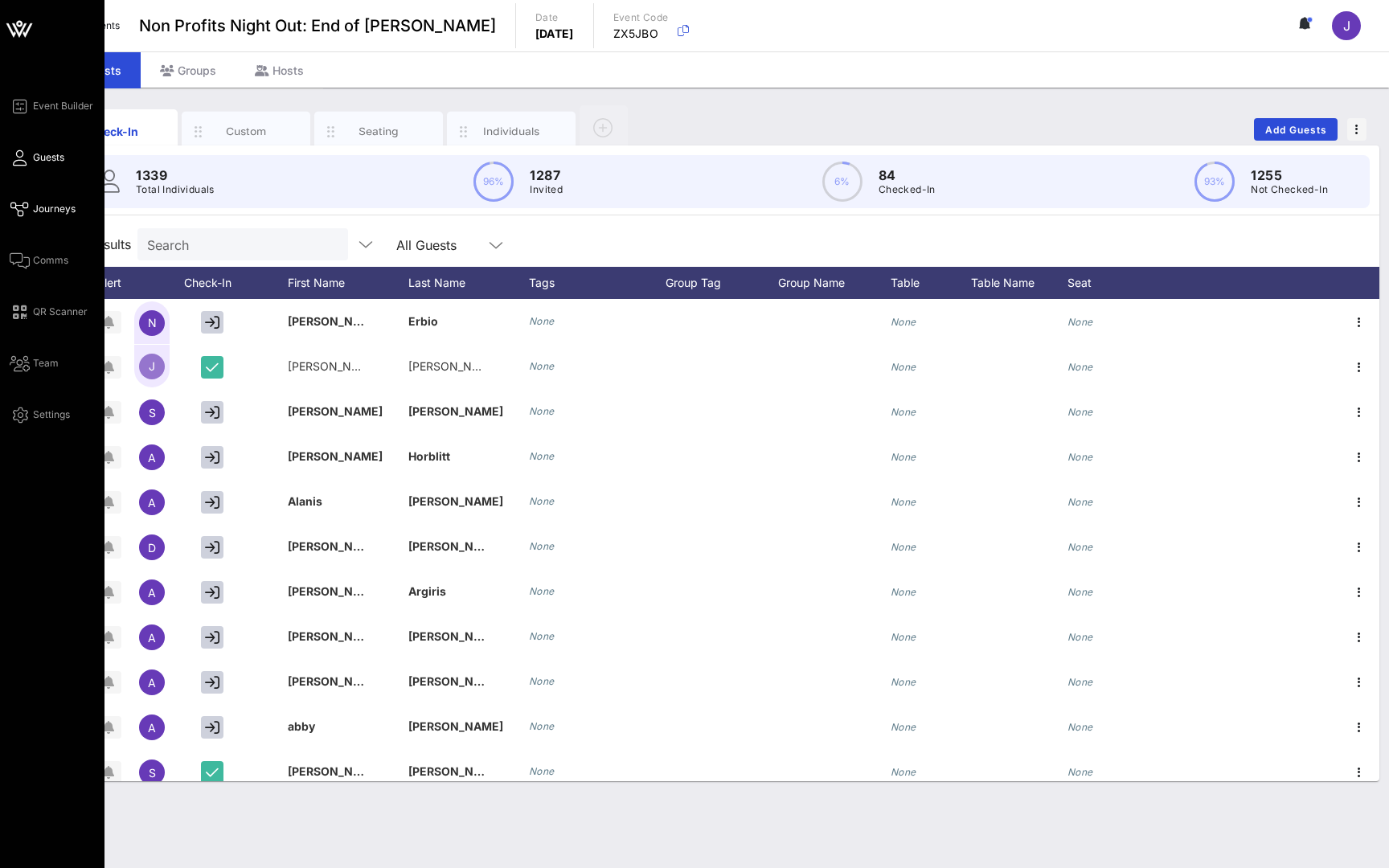
click at [42, 206] on span "Journeys" at bounding box center [54, 208] width 42 height 14
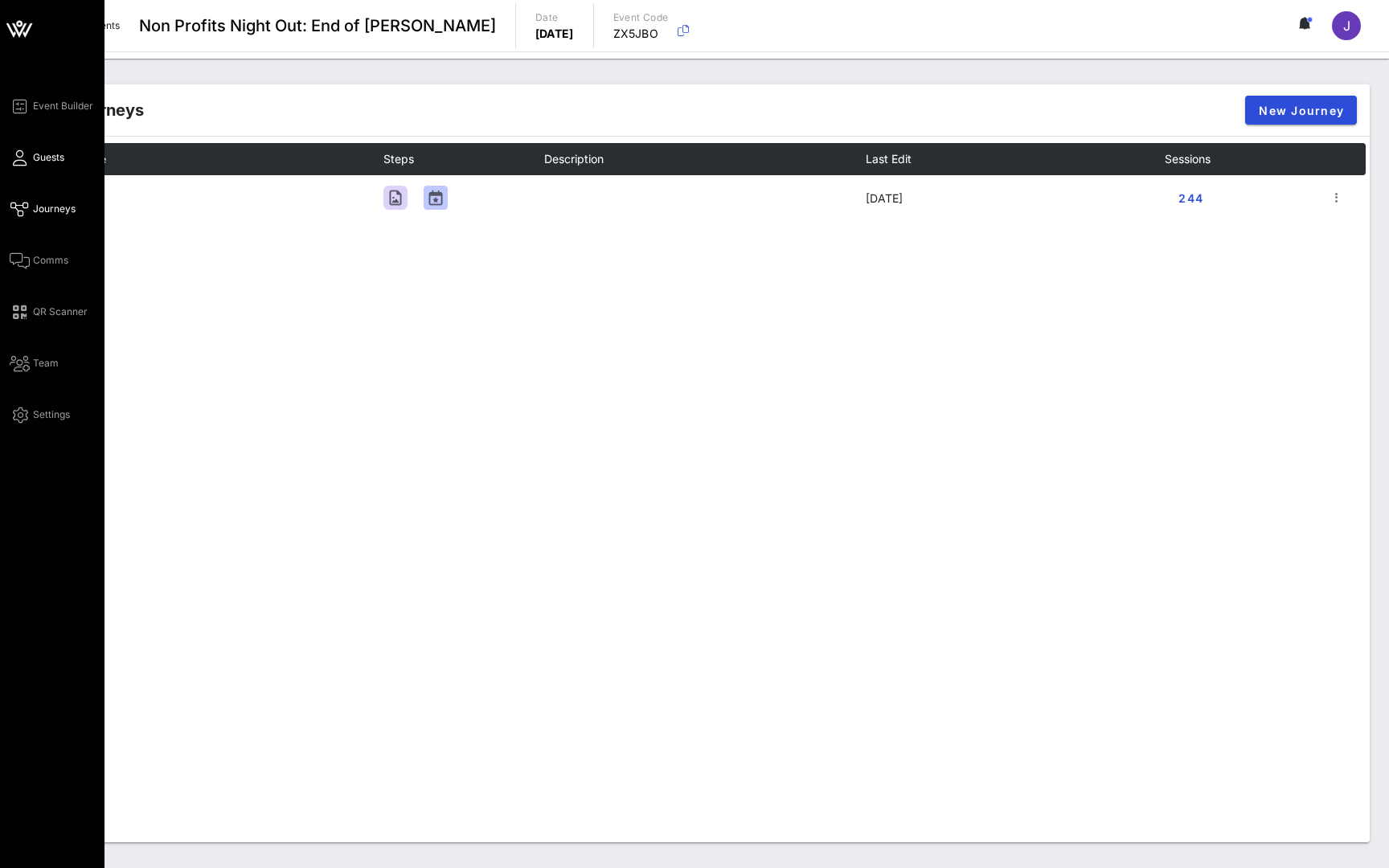
click at [27, 158] on icon at bounding box center [20, 158] width 20 height 2
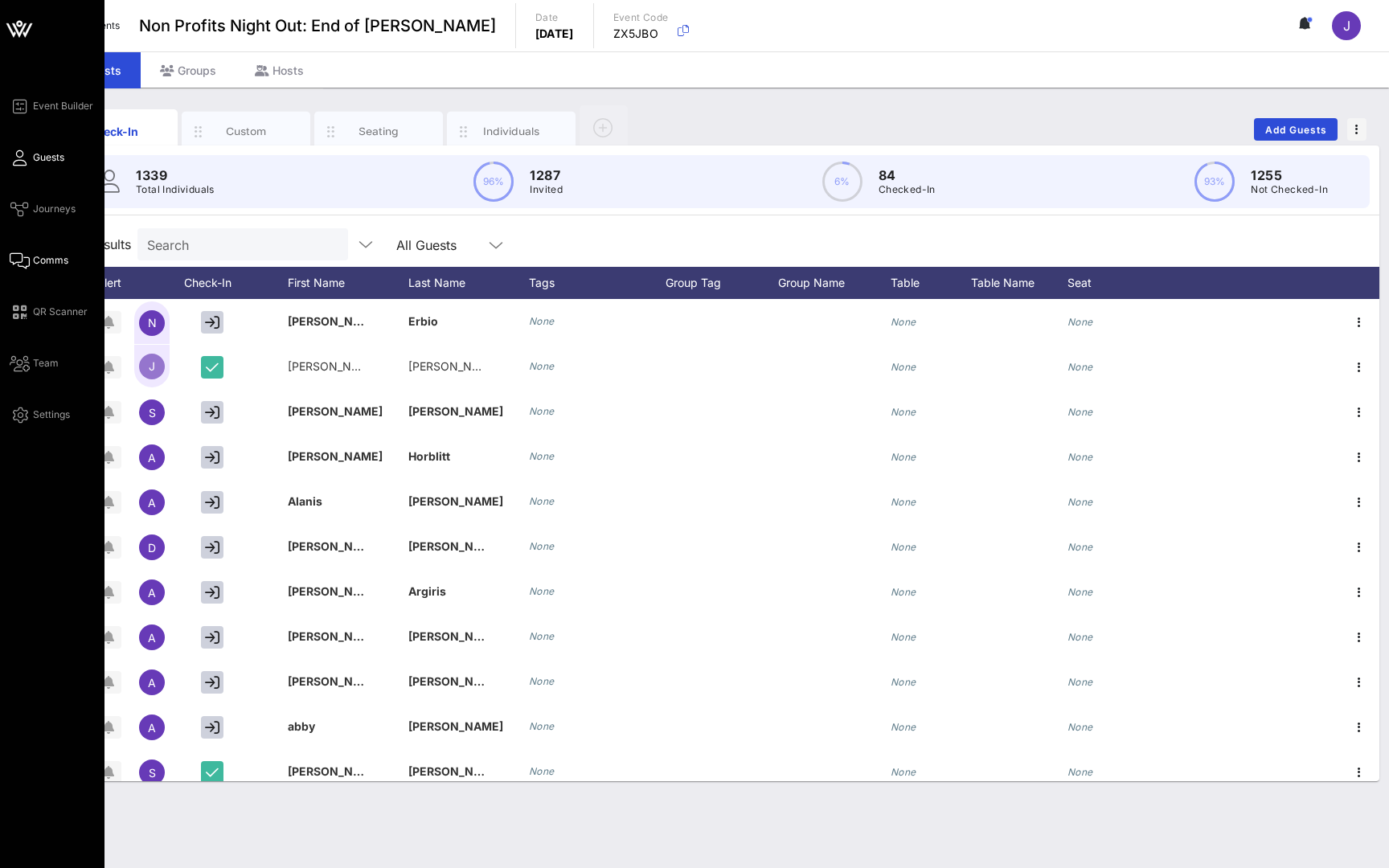
click at [24, 259] on icon at bounding box center [20, 260] width 20 height 2
